Goal: Transaction & Acquisition: Book appointment/travel/reservation

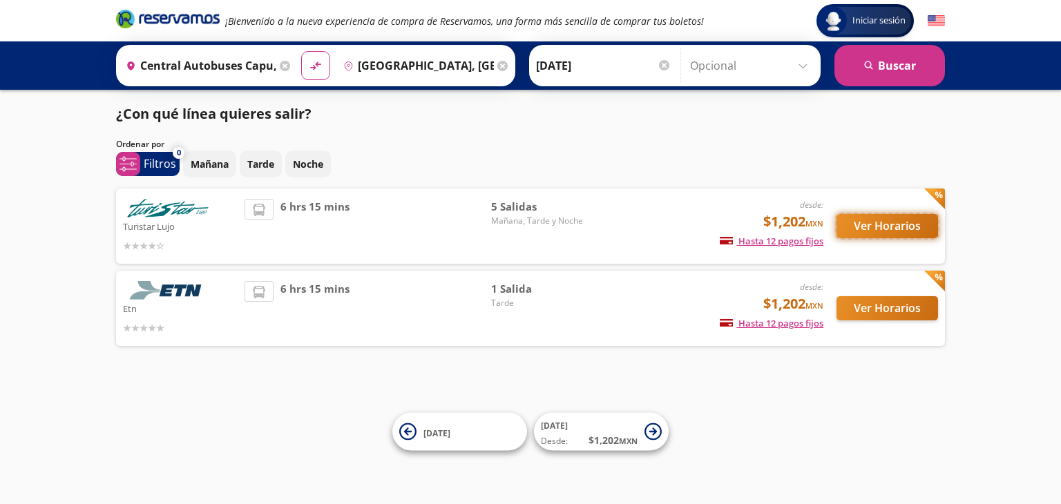
click at [860, 229] on button "Ver Horarios" at bounding box center [887, 226] width 102 height 24
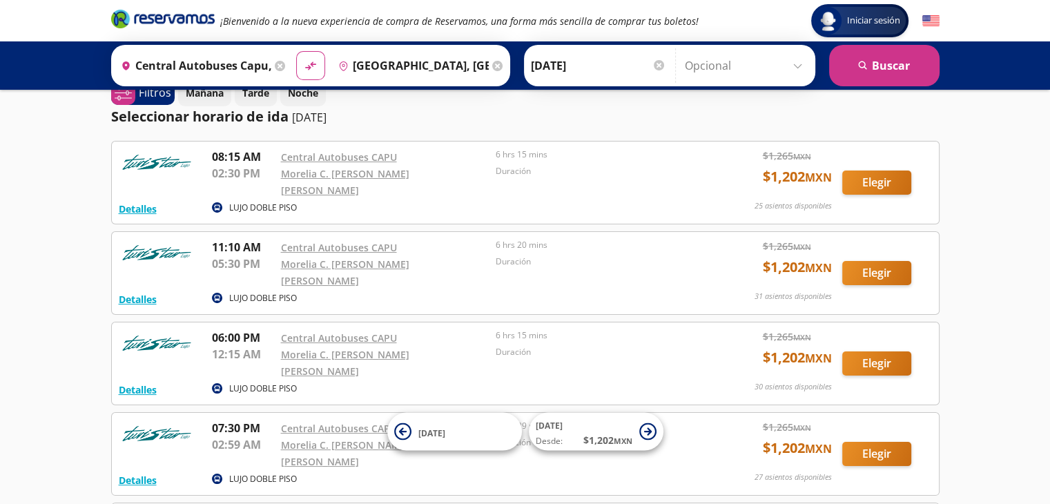
scroll to position [22, 0]
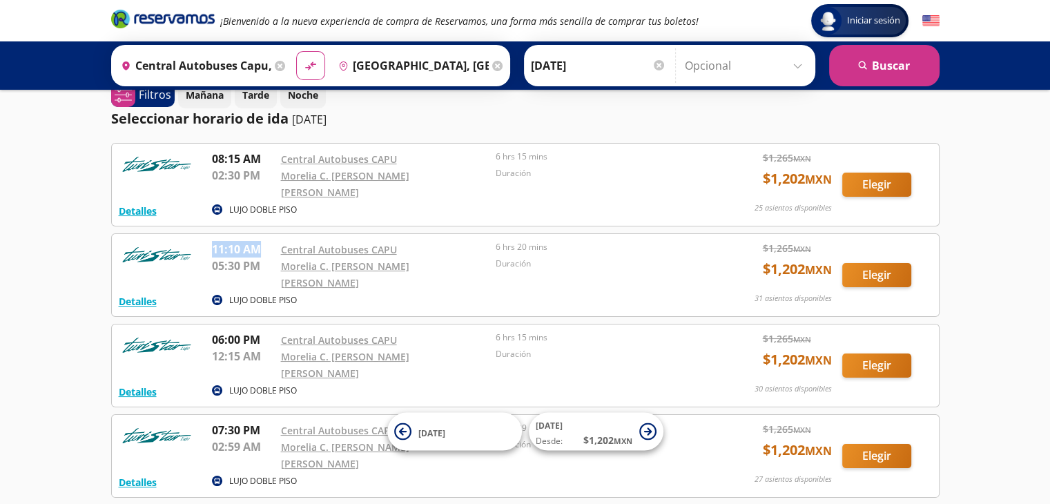
drag, startPoint x: 265, startPoint y: 234, endPoint x: 210, endPoint y: 244, distance: 55.4
click at [210, 244] on div "Detalles LUJO DOBLE PISO 11:10 AM Central Autobuses CAPU 05:30 PM Morelia C. [P…" at bounding box center [526, 275] width 814 height 68
drag, startPoint x: 268, startPoint y: 262, endPoint x: 211, endPoint y: 260, distance: 57.4
click at [212, 260] on p "05:30 PM" at bounding box center [243, 266] width 62 height 17
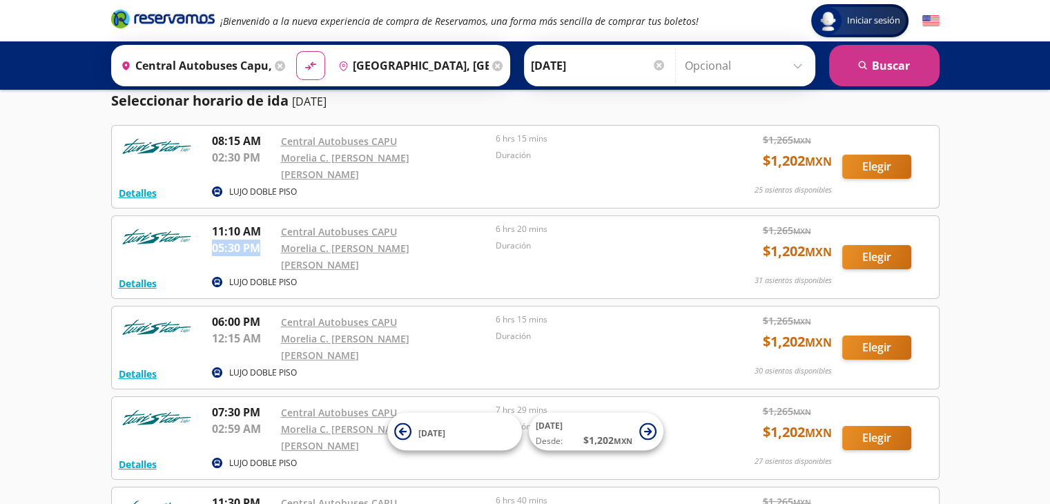
scroll to position [43, 0]
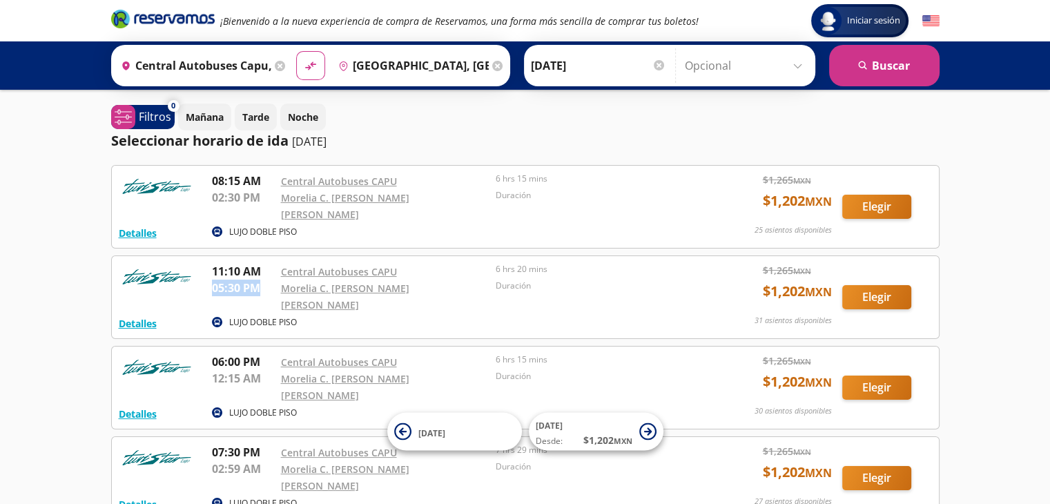
drag, startPoint x: 267, startPoint y: 273, endPoint x: 207, endPoint y: 280, distance: 59.8
click at [207, 280] on div "Detalles LUJO DOBLE PISO 11:10 AM Central Autobuses CAPU 05:30 PM Morelia C. [P…" at bounding box center [526, 297] width 814 height 68
click at [233, 65] on input "Central Autobuses Capu, [GEOGRAPHIC_DATA]" at bounding box center [193, 65] width 156 height 35
click at [356, 59] on input "[GEOGRAPHIC_DATA], [GEOGRAPHIC_DATA]" at bounding box center [411, 65] width 156 height 35
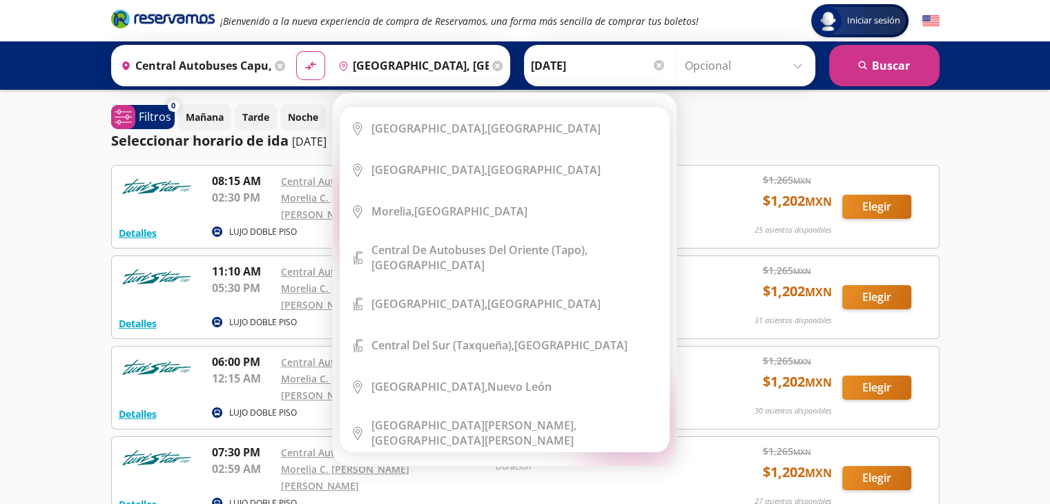
click at [492, 65] on icon at bounding box center [497, 66] width 10 height 10
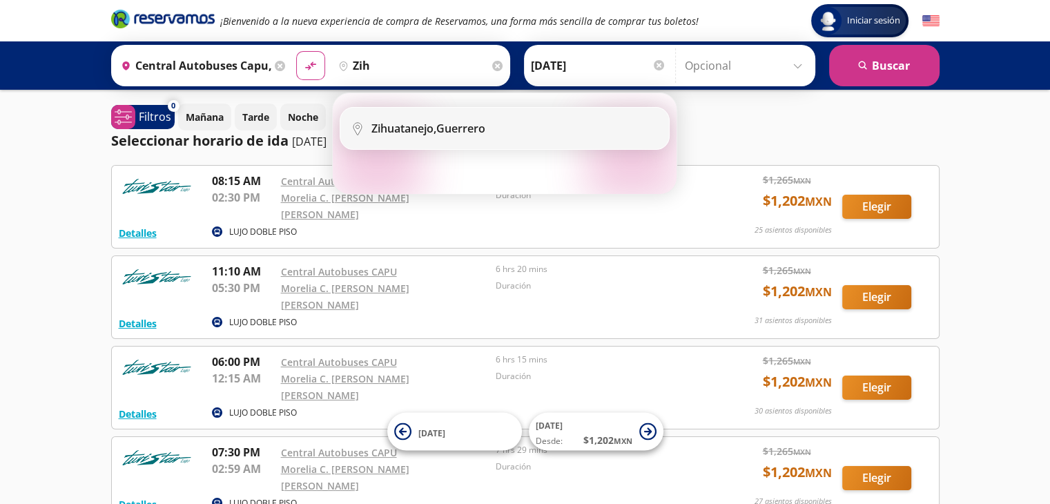
click at [414, 125] on b "Zihuatanejo," at bounding box center [404, 128] width 65 height 15
type input "Zihuatanejo, [GEOGRAPHIC_DATA]"
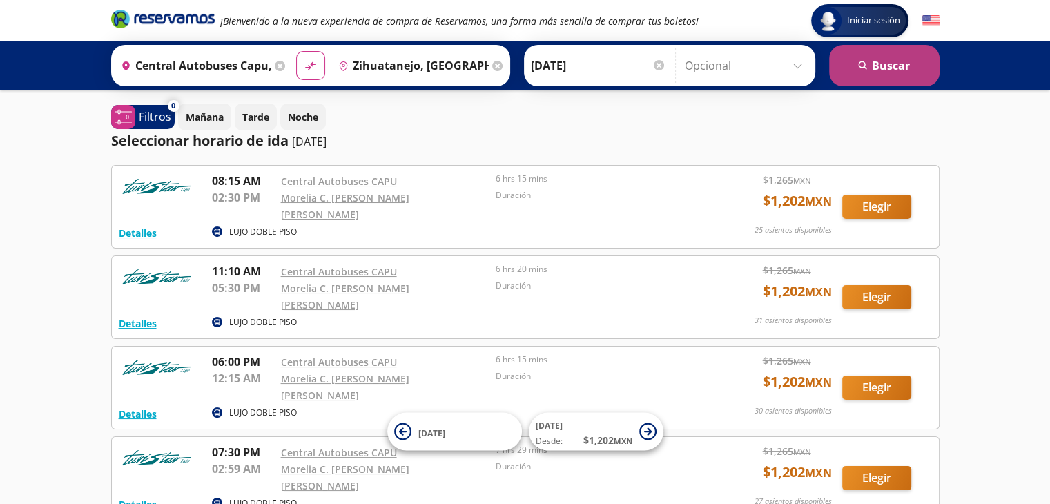
click at [867, 64] on icon "search" at bounding box center [863, 66] width 10 height 10
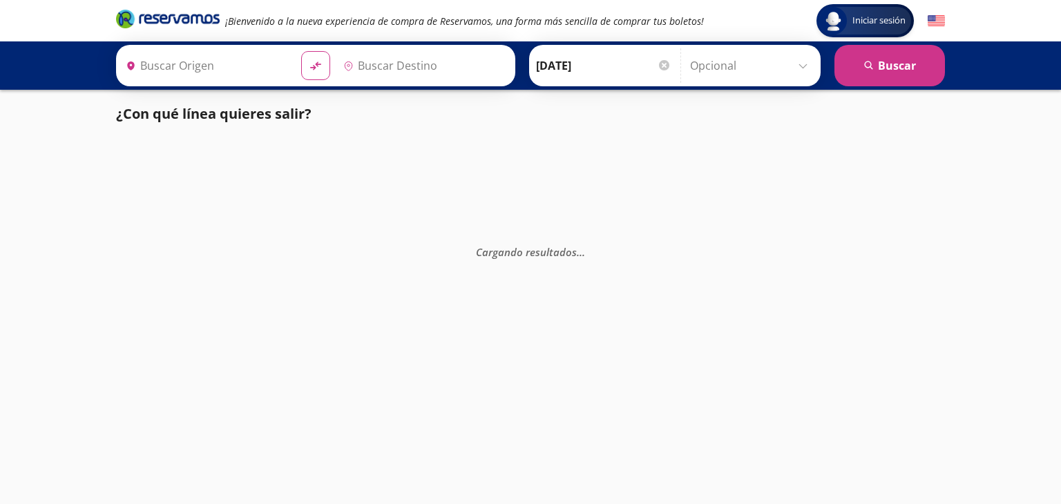
type input "Central Autobuses Capu, [GEOGRAPHIC_DATA]"
type input "Zihuatanejo, [GEOGRAPHIC_DATA]"
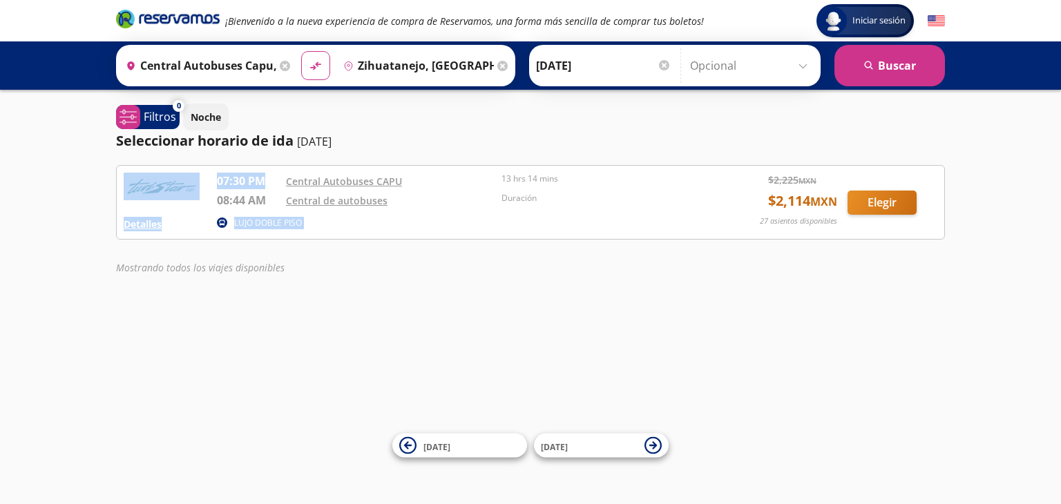
drag, startPoint x: 277, startPoint y: 181, endPoint x: 200, endPoint y: 175, distance: 76.9
click at [200, 175] on div "Detalles LUJO DOBLE PISO 07:30 PM Central Autobuses CAPU 08:44 AM Central de au…" at bounding box center [531, 202] width 814 height 59
click at [234, 182] on p "07:30 PM" at bounding box center [248, 181] width 62 height 17
click at [247, 192] on p "08:44 AM" at bounding box center [248, 200] width 62 height 17
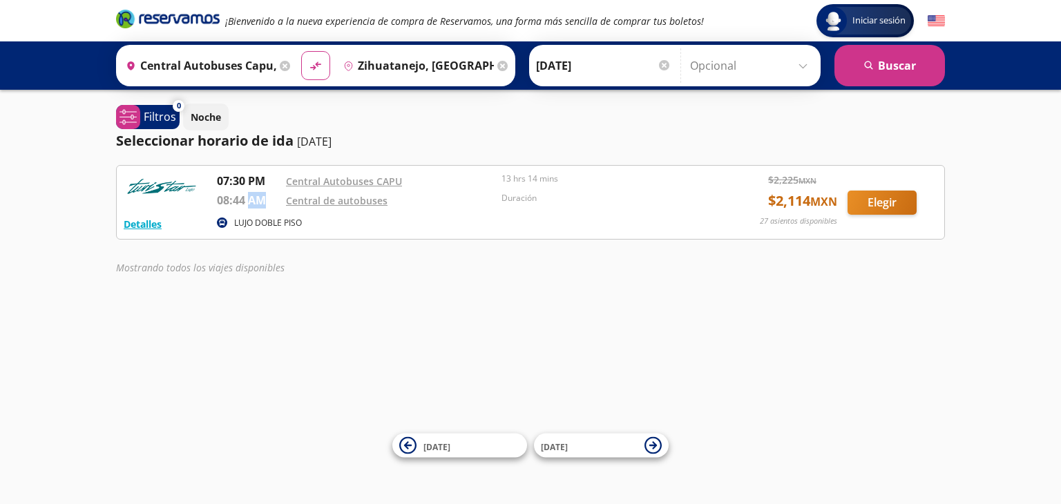
click at [247, 192] on p "08:44 AM" at bounding box center [248, 200] width 62 height 17
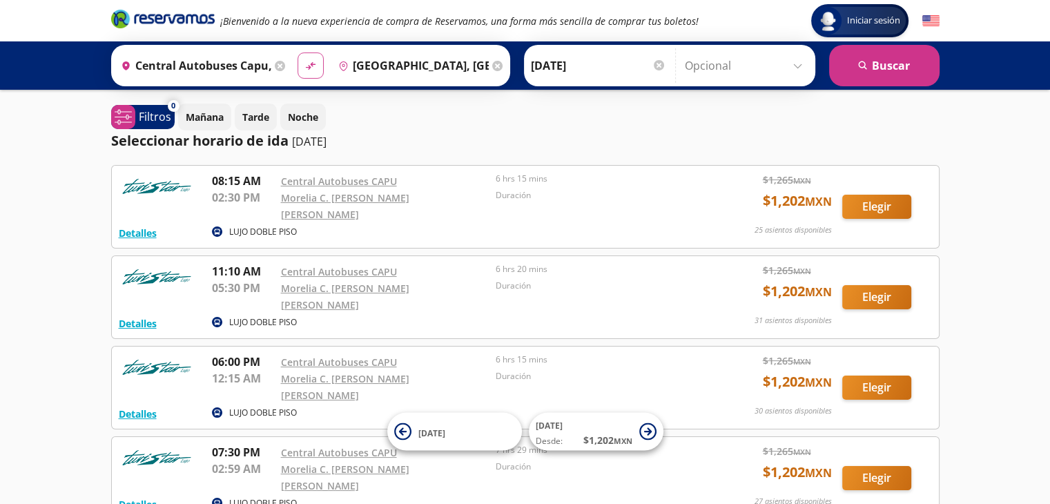
click at [305, 68] on icon at bounding box center [310, 66] width 10 height 8
type input "[GEOGRAPHIC_DATA], [GEOGRAPHIC_DATA]"
type input "Central Autobuses Capu, [GEOGRAPHIC_DATA]"
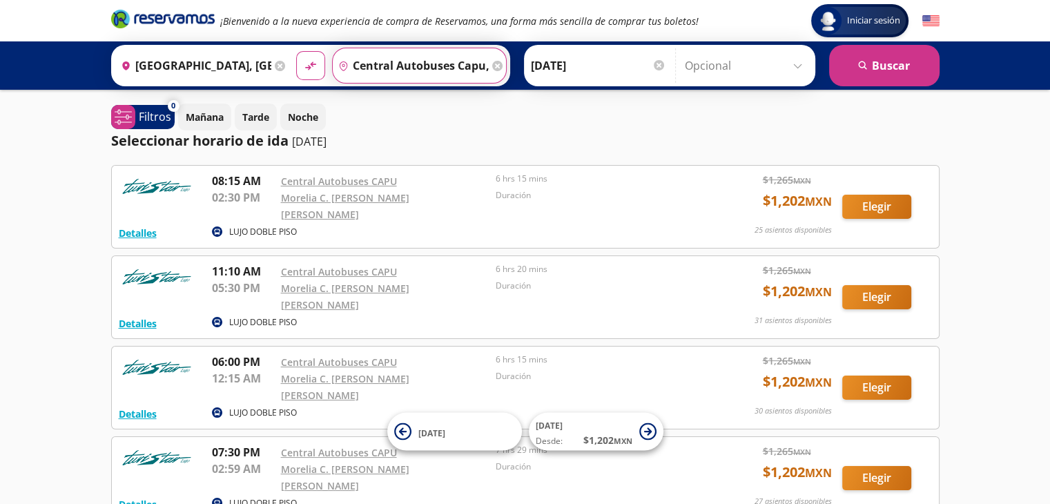
click at [370, 68] on input "Central Autobuses Capu, [GEOGRAPHIC_DATA]" at bounding box center [411, 65] width 156 height 35
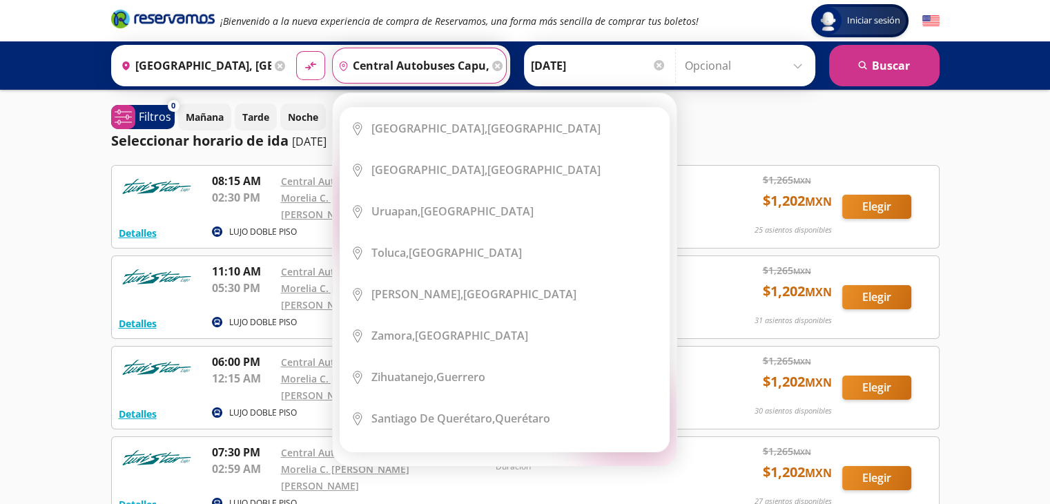
click at [492, 65] on icon at bounding box center [497, 66] width 10 height 10
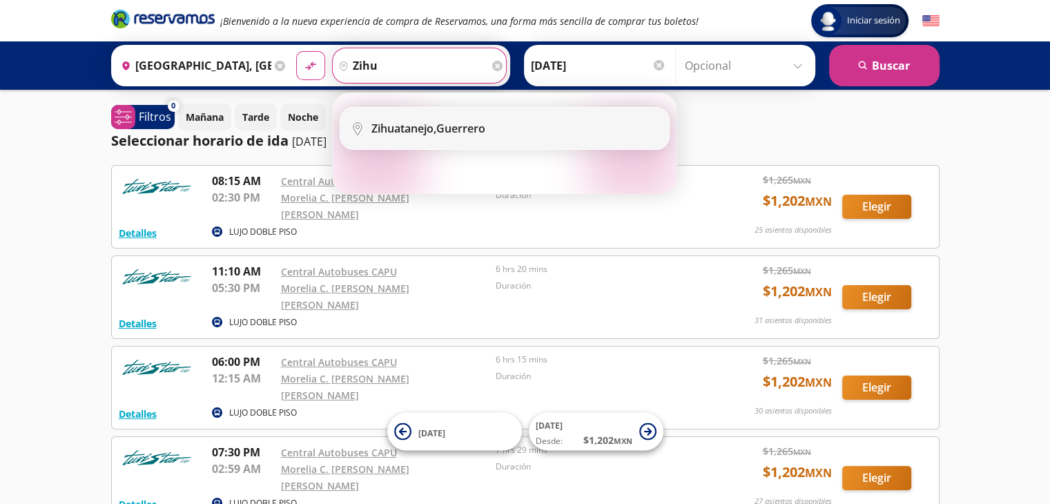
click at [473, 132] on div "Zihuatanejo, Guerrero" at bounding box center [429, 128] width 114 height 15
type input "Zihuatanejo, [GEOGRAPHIC_DATA]"
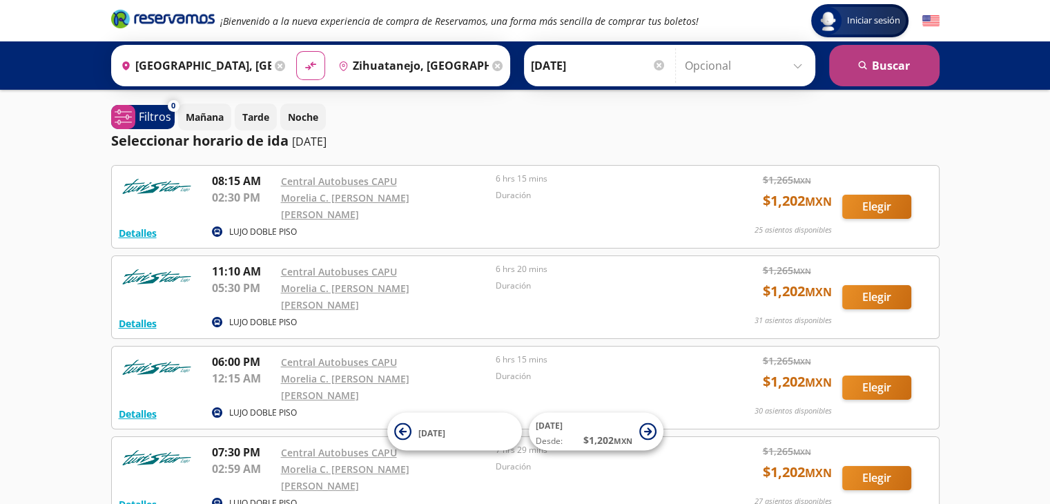
click at [852, 66] on button "search [GEOGRAPHIC_DATA]" at bounding box center [884, 65] width 111 height 41
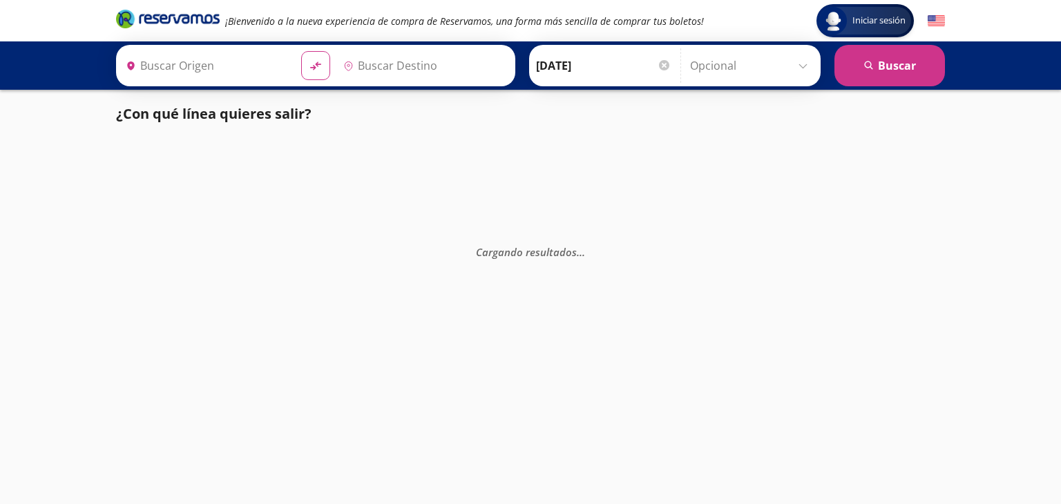
type input "[GEOGRAPHIC_DATA], [GEOGRAPHIC_DATA]"
type input "Zihuatanejo, [GEOGRAPHIC_DATA]"
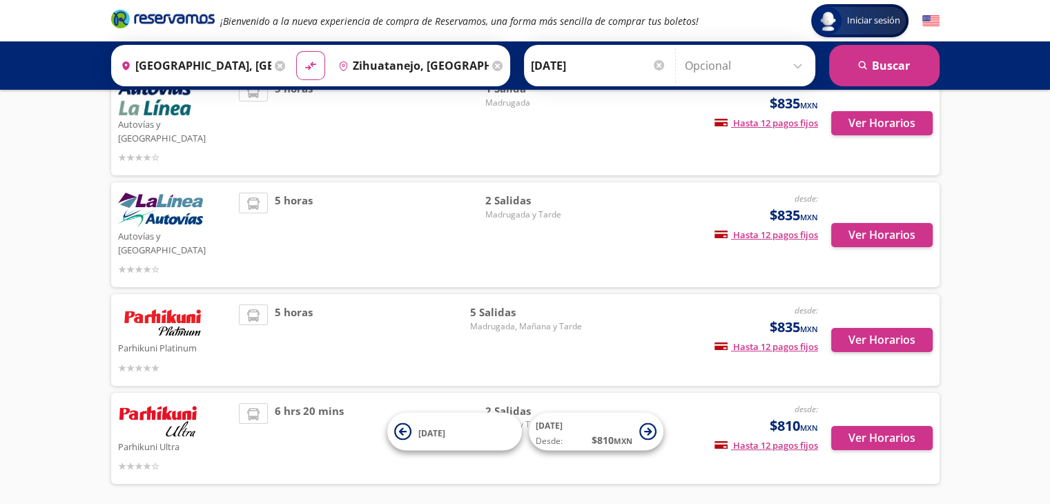
scroll to position [146, 0]
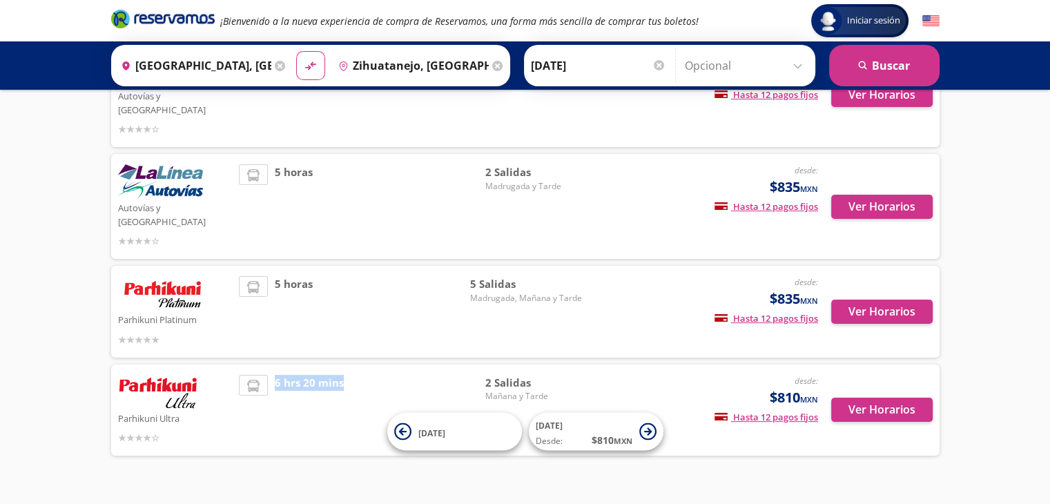
drag, startPoint x: 344, startPoint y: 360, endPoint x: 236, endPoint y: 362, distance: 107.8
click at [236, 375] on div "Parhikuni Ultra desde: $810 MXN Hasta 12 pagos fijos Pagos fijos en compras may…" at bounding box center [525, 410] width 815 height 71
click at [863, 300] on button "Ver Horarios" at bounding box center [883, 312] width 102 height 24
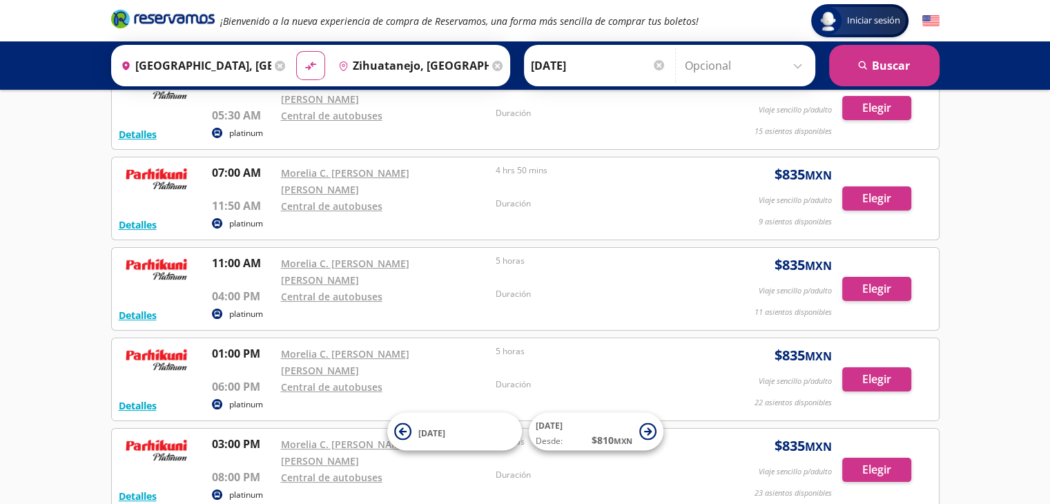
scroll to position [101, 0]
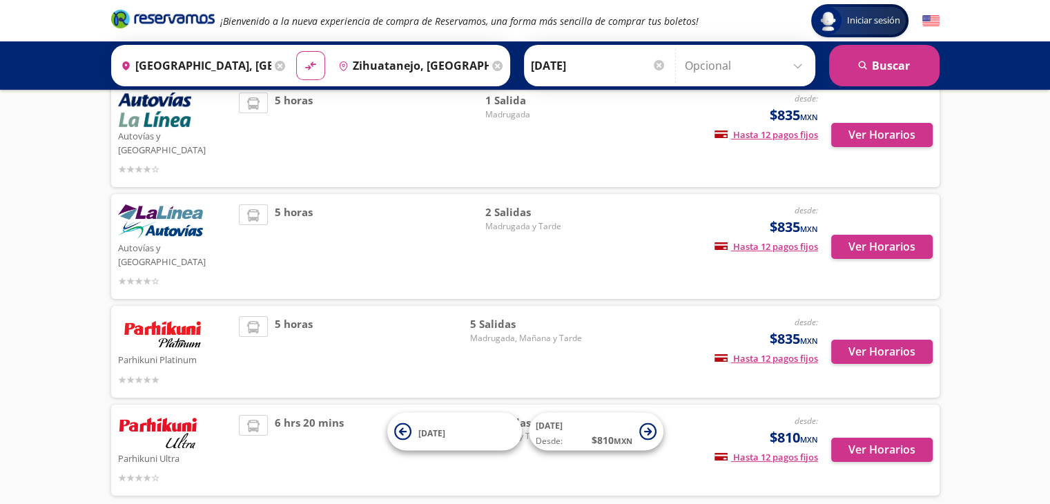
scroll to position [146, 0]
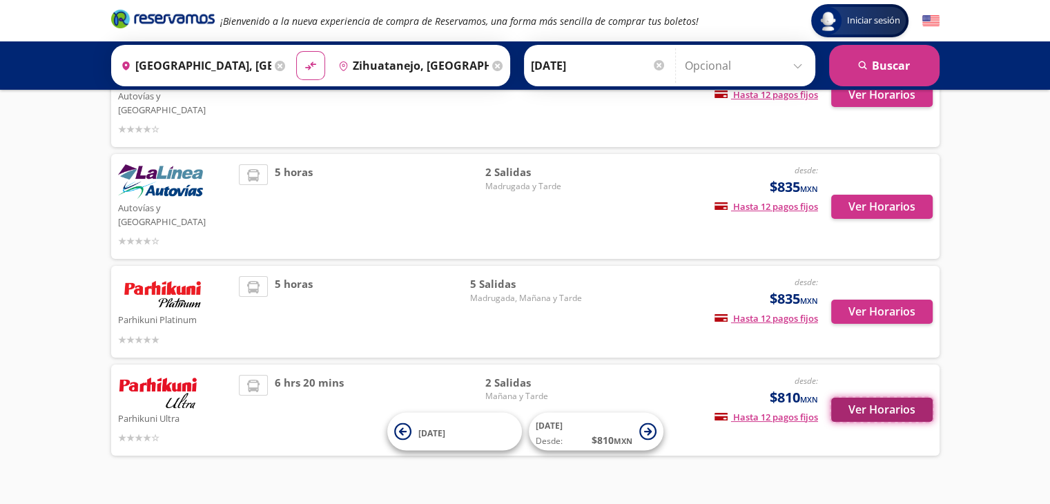
click at [883, 398] on button "Ver Horarios" at bounding box center [883, 410] width 102 height 24
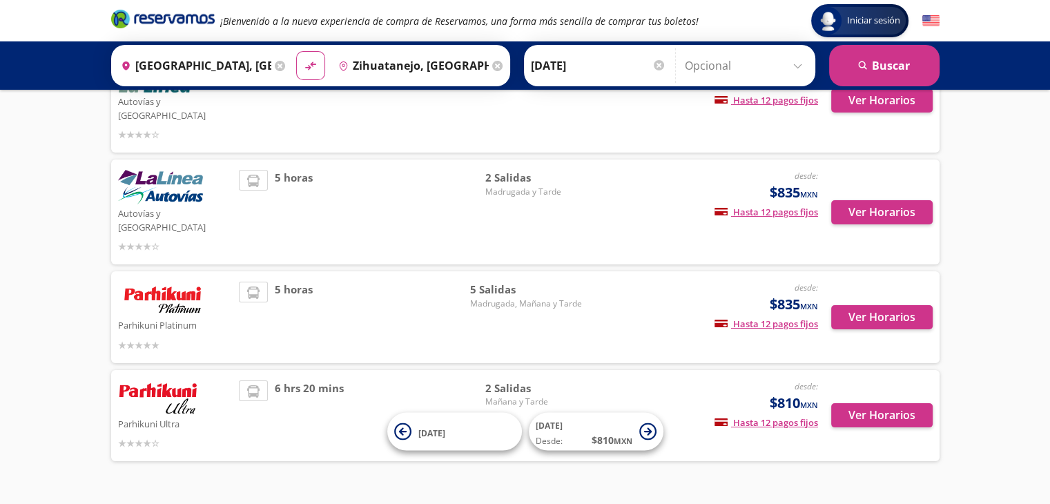
scroll to position [140, 0]
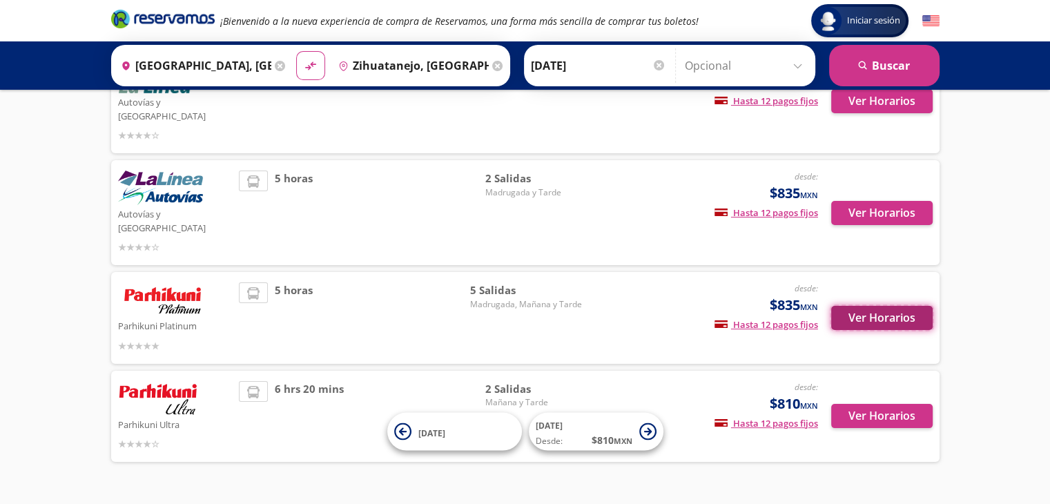
click at [860, 306] on button "Ver Horarios" at bounding box center [883, 318] width 102 height 24
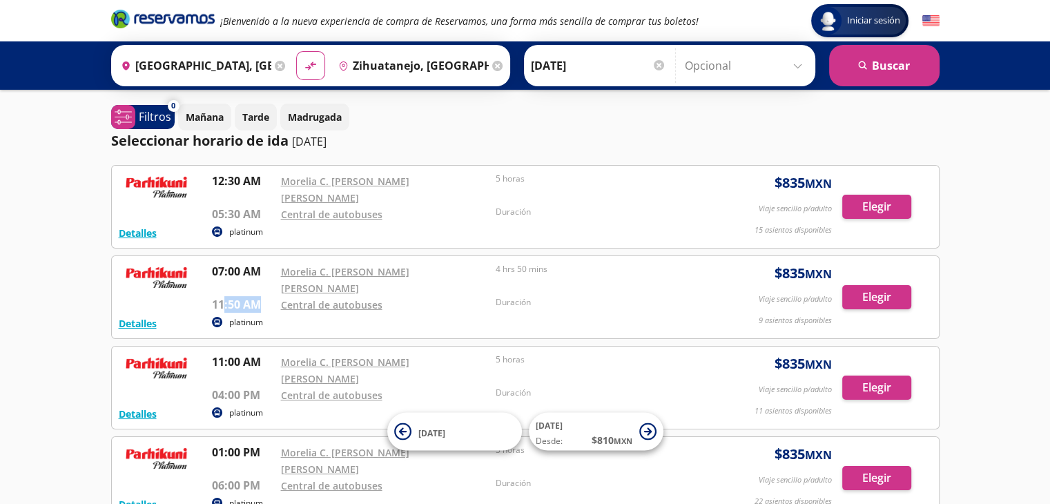
drag, startPoint x: 262, startPoint y: 276, endPoint x: 221, endPoint y: 272, distance: 41.6
click at [221, 296] on p "11:50 AM" at bounding box center [243, 304] width 62 height 17
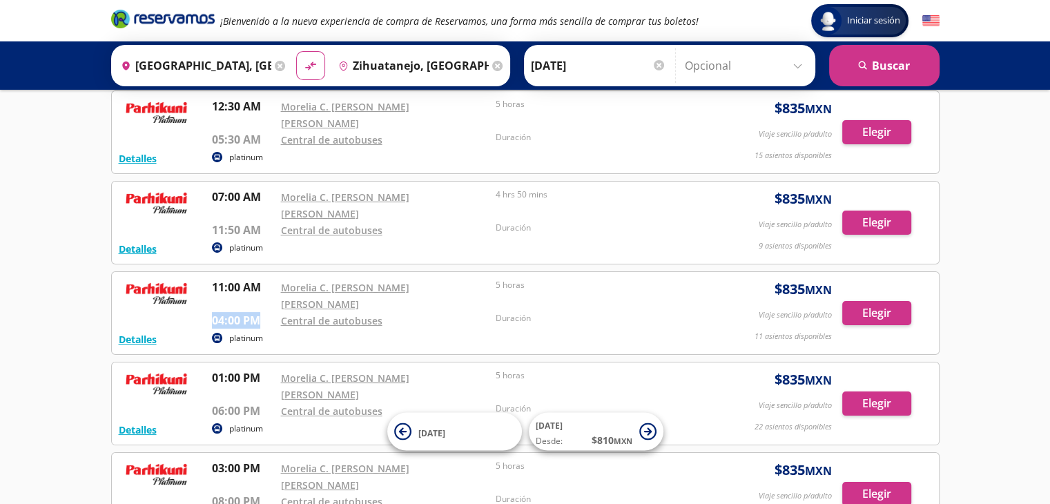
drag, startPoint x: 266, startPoint y: 271, endPoint x: 212, endPoint y: 271, distance: 53.9
click at [212, 312] on p "04:00 PM" at bounding box center [243, 320] width 62 height 17
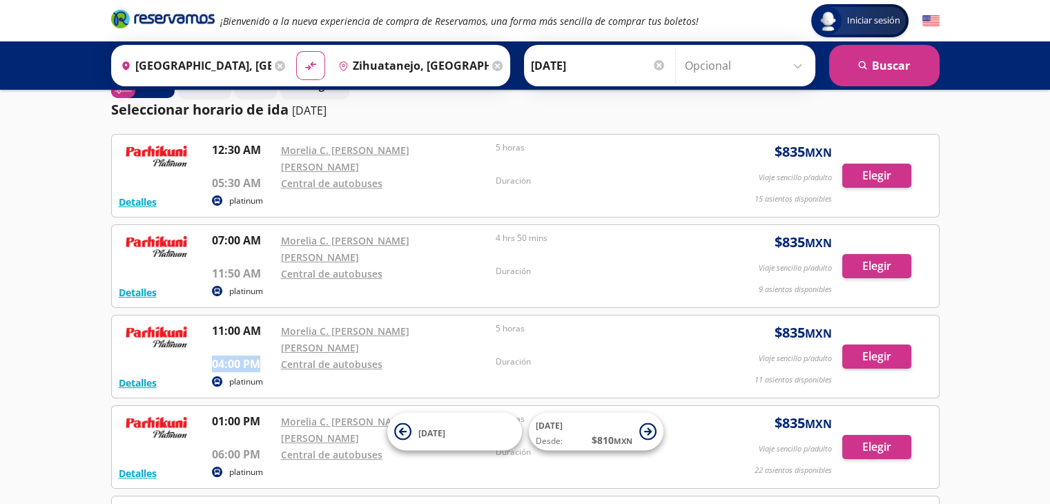
scroll to position [0, 0]
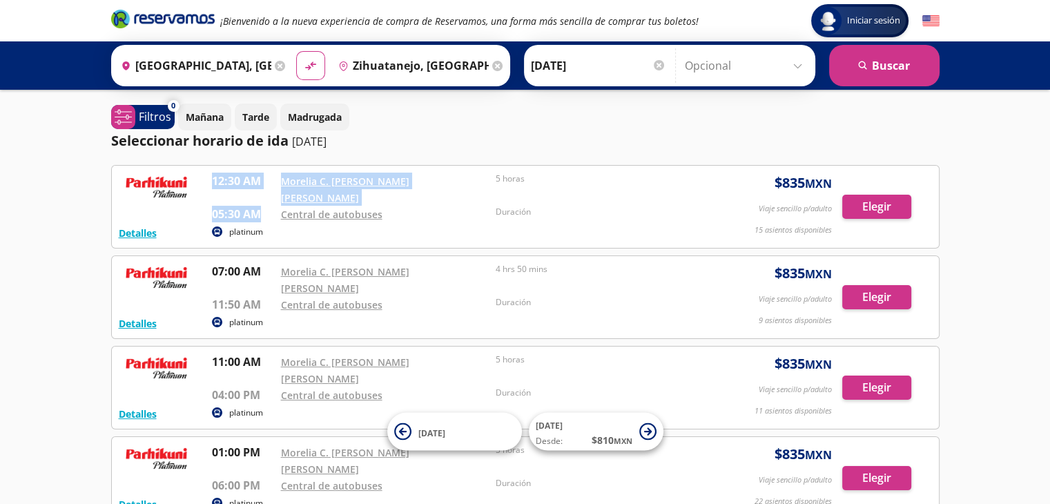
drag, startPoint x: 263, startPoint y: 196, endPoint x: 213, endPoint y: 177, distance: 53.8
click at [213, 177] on div "12:30 AM Morelia C. Juan Antonio A. Gutiérrez 05:30 AM Central de autobuses 5 h…" at bounding box center [458, 198] width 492 height 50
click at [213, 177] on p "12:30 AM" at bounding box center [243, 181] width 62 height 17
drag, startPoint x: 213, startPoint y: 177, endPoint x: 265, endPoint y: 174, distance: 52.6
click at [265, 174] on p "12:30 AM" at bounding box center [243, 181] width 62 height 17
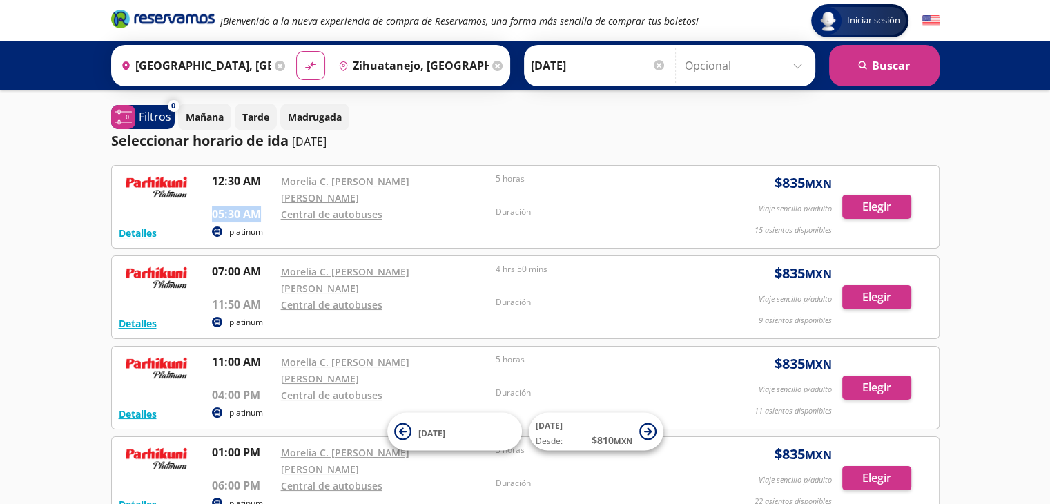
drag, startPoint x: 267, startPoint y: 198, endPoint x: 211, endPoint y: 202, distance: 55.4
click at [212, 206] on p "05:30 AM" at bounding box center [243, 214] width 62 height 17
click at [381, 224] on div "platinum" at bounding box center [458, 232] width 492 height 17
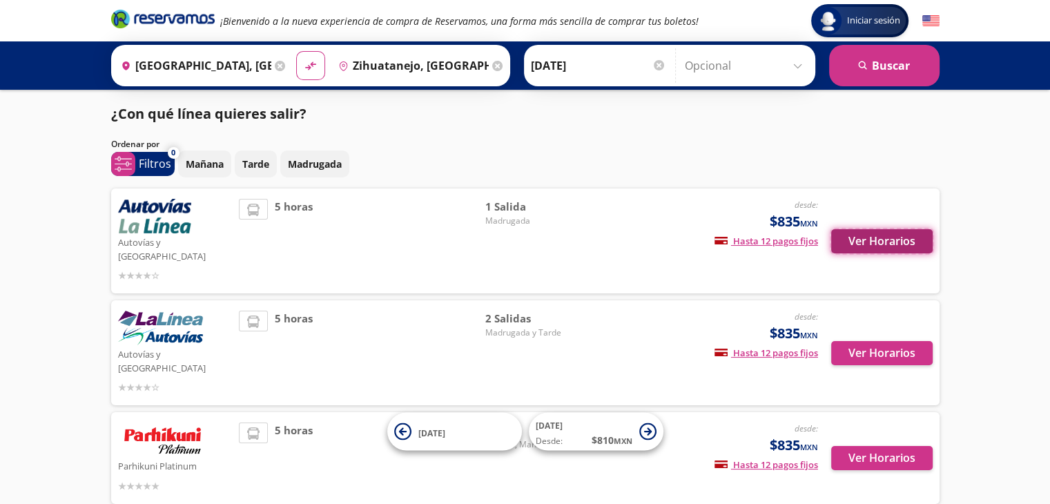
click at [892, 229] on button "Ver Horarios" at bounding box center [883, 241] width 102 height 24
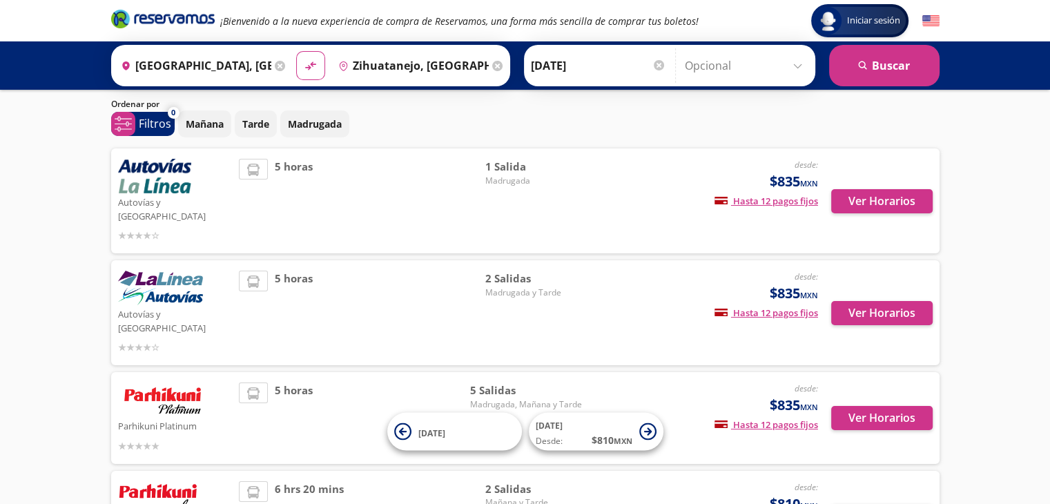
scroll to position [41, 0]
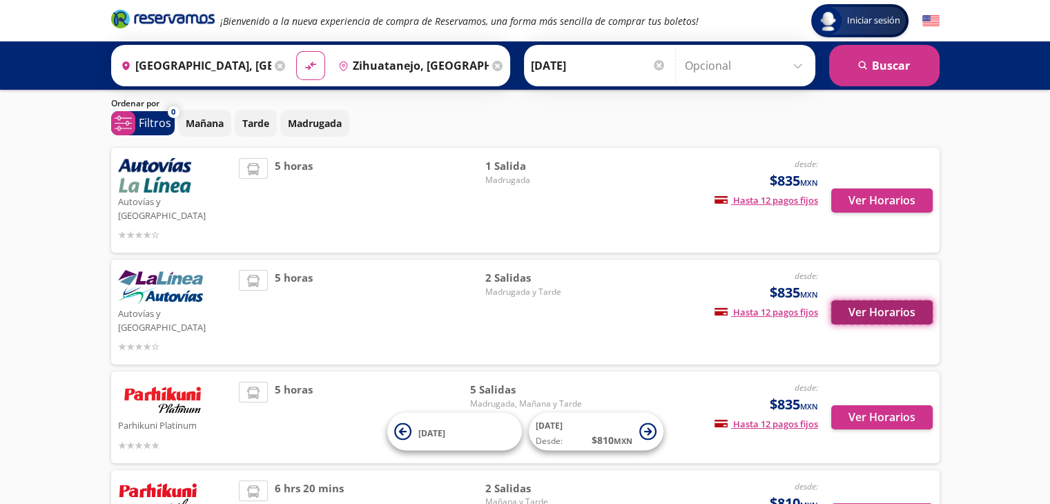
click at [860, 300] on button "Ver Horarios" at bounding box center [883, 312] width 102 height 24
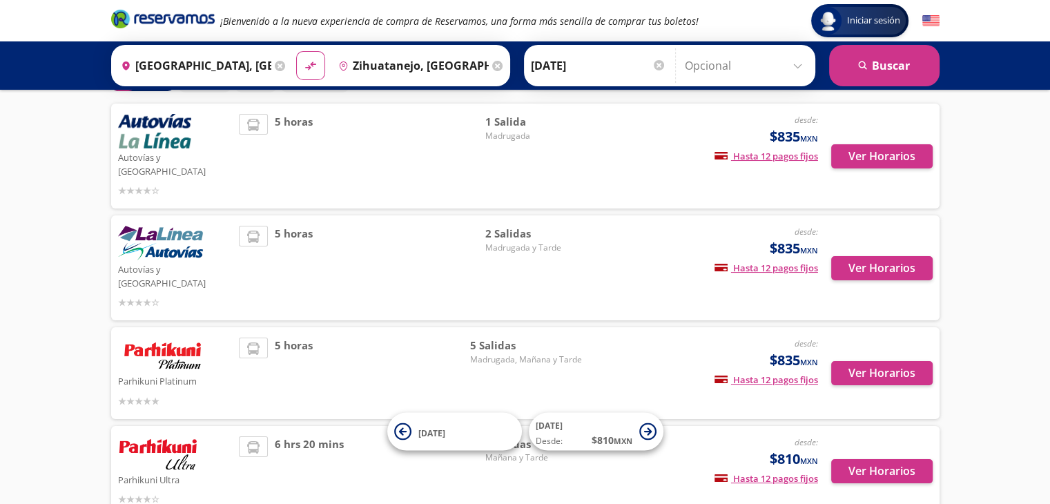
scroll to position [146, 0]
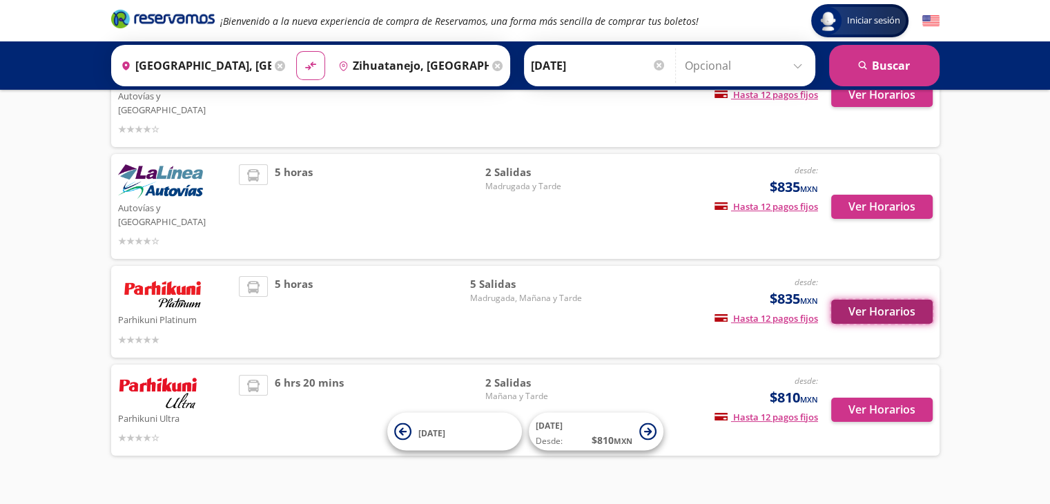
click at [881, 300] on button "Ver Horarios" at bounding box center [883, 312] width 102 height 24
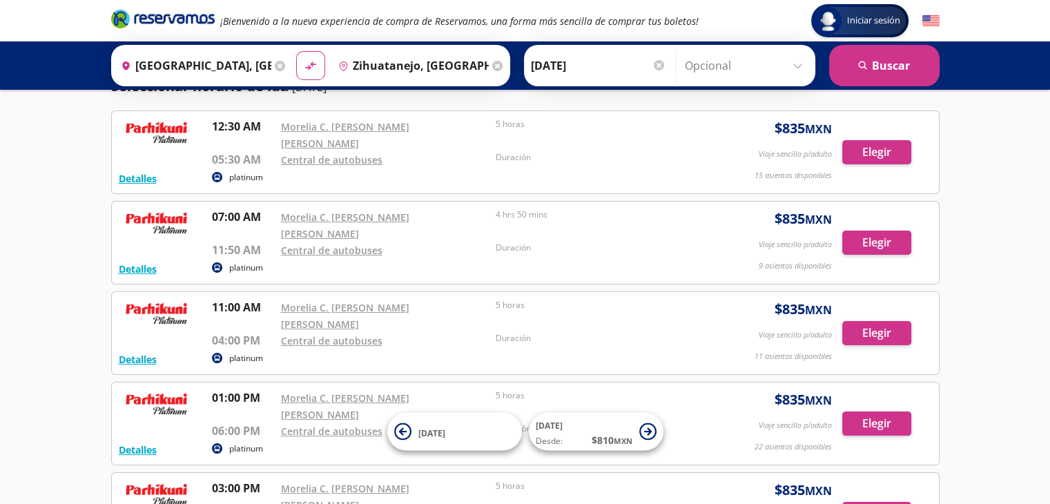
scroll to position [64, 0]
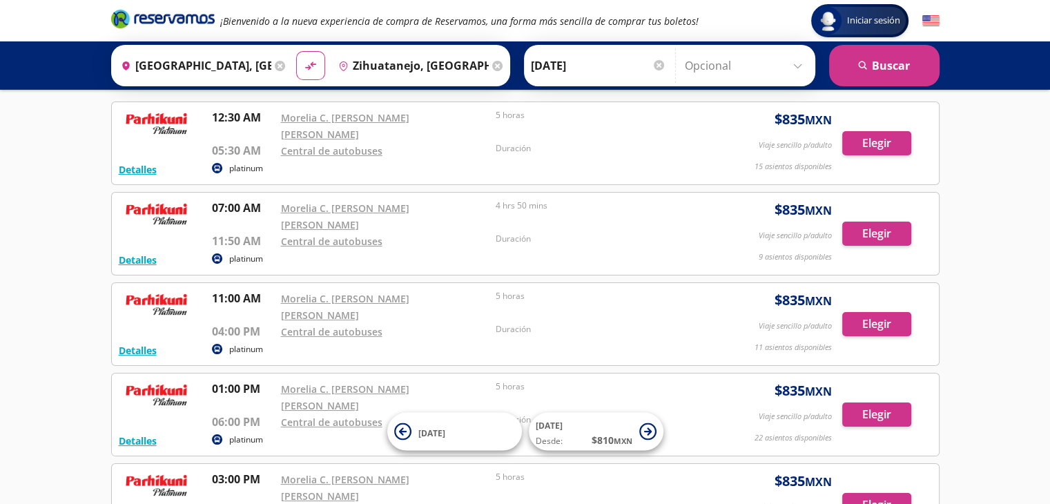
scroll to position [146, 0]
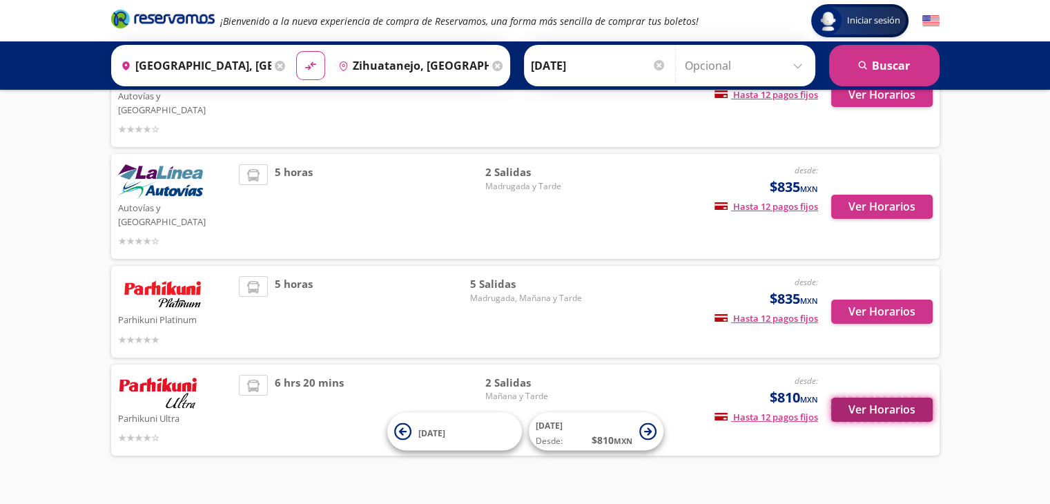
click at [894, 398] on button "Ver Horarios" at bounding box center [883, 410] width 102 height 24
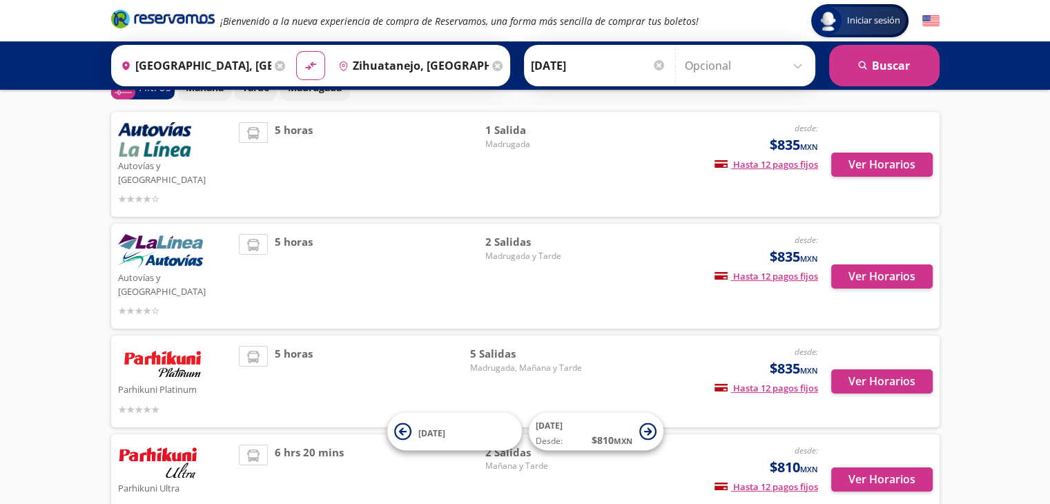
scroll to position [75, 0]
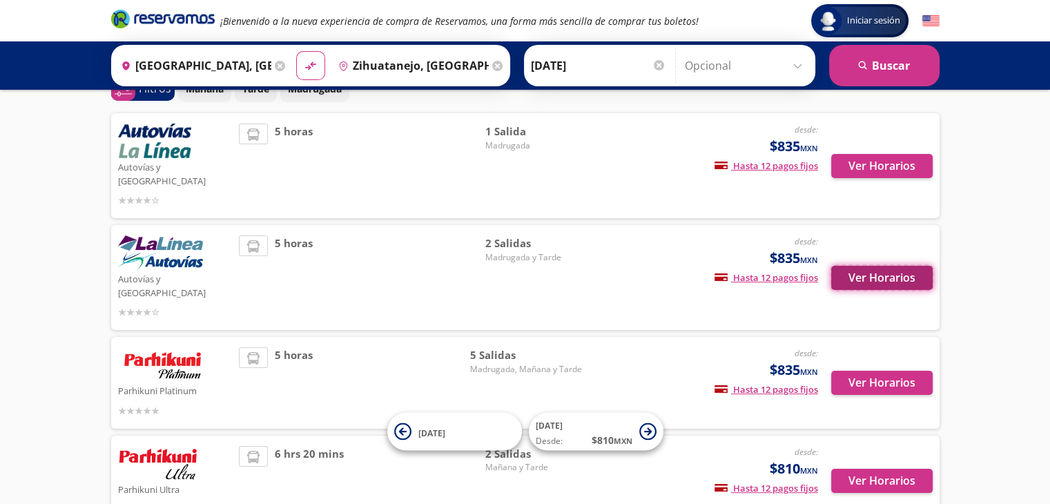
click at [855, 266] on button "Ver Horarios" at bounding box center [883, 278] width 102 height 24
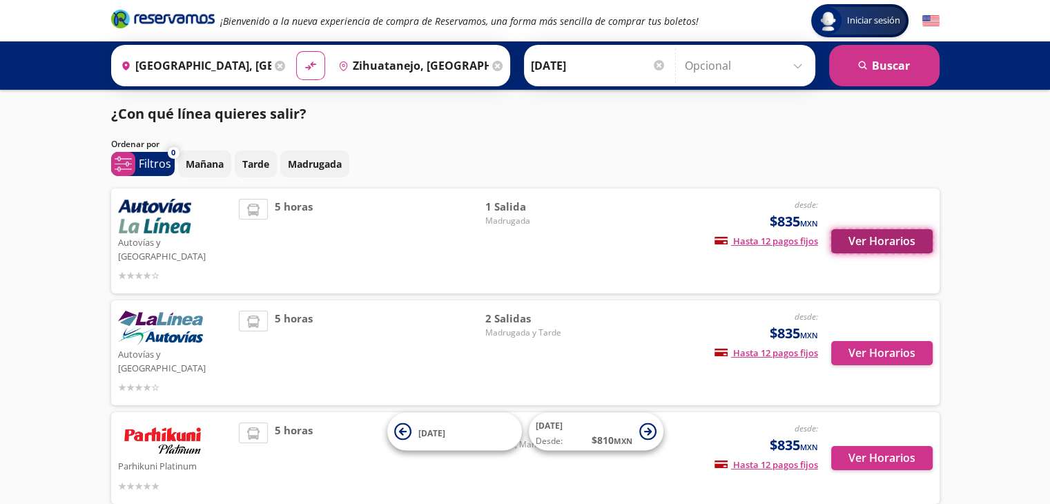
click at [895, 237] on button "Ver Horarios" at bounding box center [883, 241] width 102 height 24
